Goal: Task Accomplishment & Management: Use online tool/utility

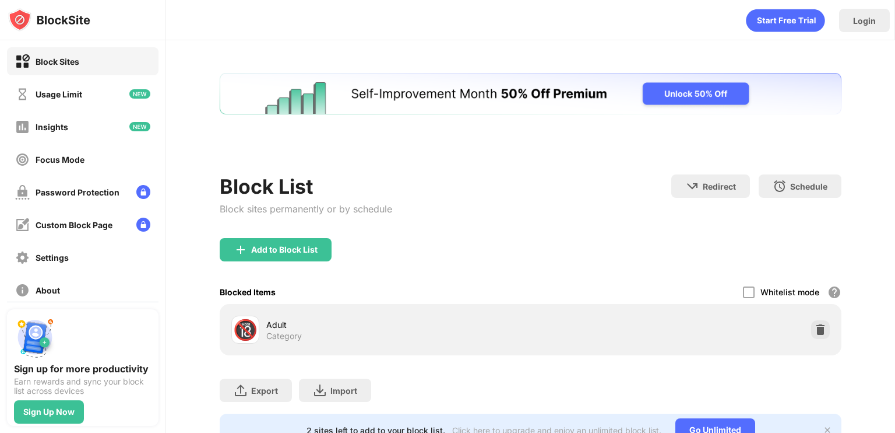
click at [291, 149] on div "Block List Block sites permanently or by schedule Redirect Choose a site to be …" at bounding box center [531, 259] width 622 height 373
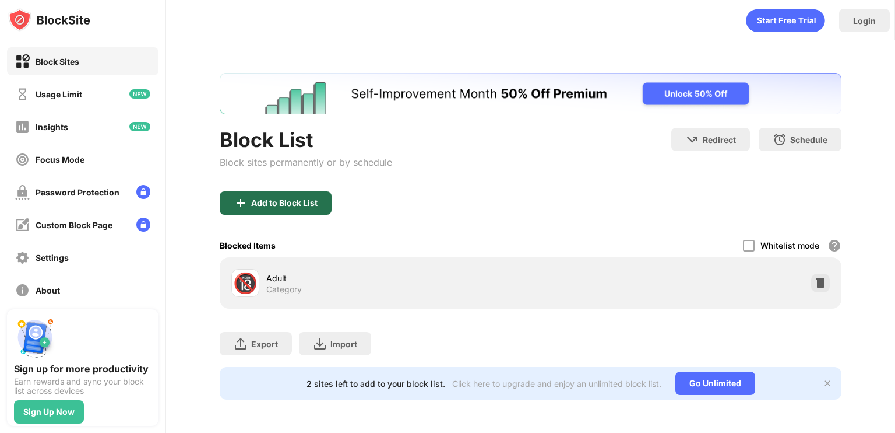
click at [292, 210] on div "Add to Block List" at bounding box center [276, 202] width 112 height 23
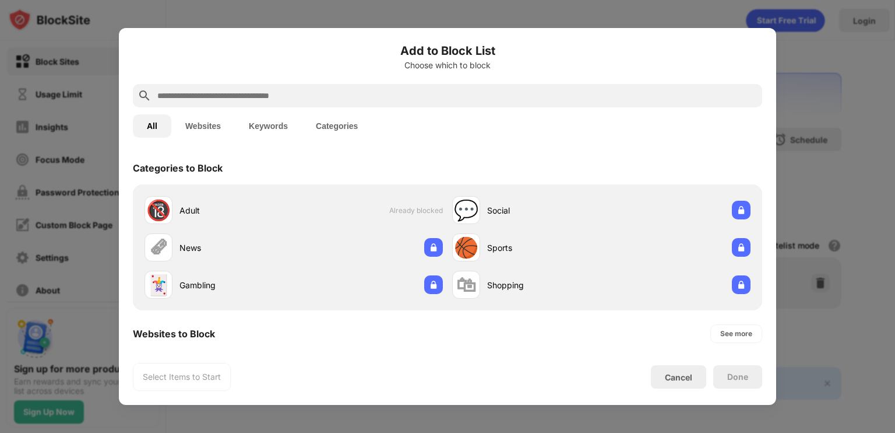
click at [251, 103] on div at bounding box center [448, 95] width 630 height 23
click at [255, 101] on input "text" at bounding box center [457, 96] width 602 height 14
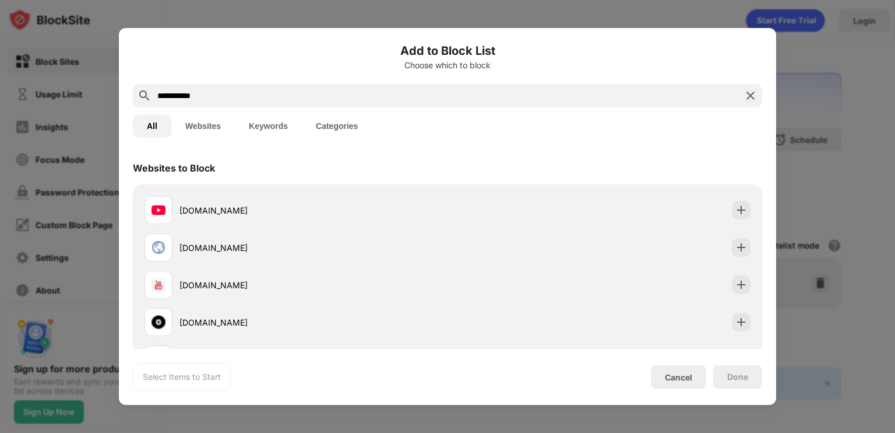
type input "**********"
click at [279, 193] on div "[DOMAIN_NAME]" at bounding box center [448, 209] width 616 height 37
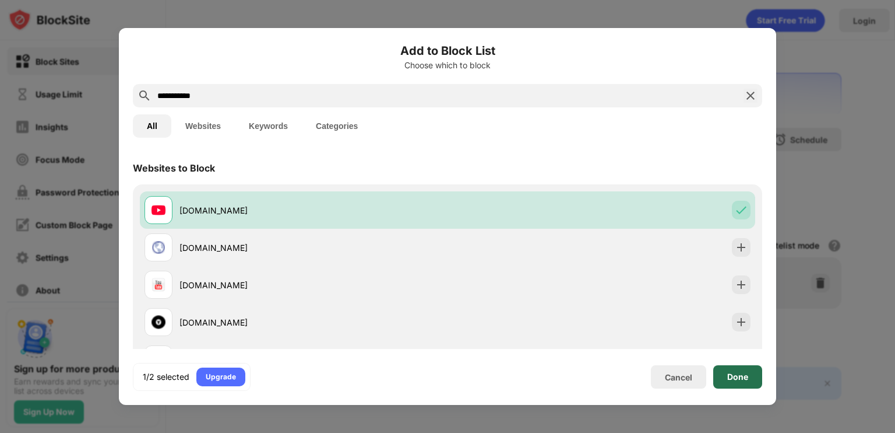
click at [737, 386] on div "Done" at bounding box center [737, 376] width 49 height 23
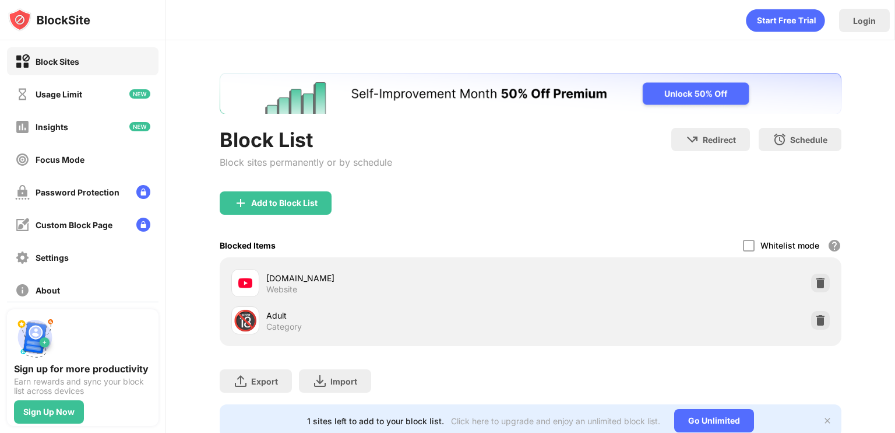
click at [627, 185] on div "Block List Block sites permanently or by schedule Redirect Choose a site to be …" at bounding box center [531, 160] width 622 height 64
